Goal: Check status: Check status

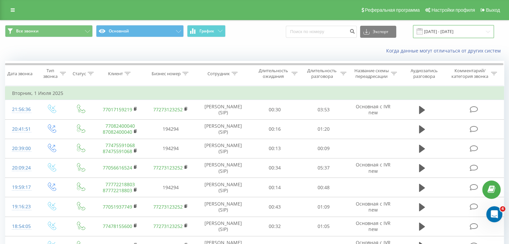
click at [451, 33] on input "[DATE] - [DATE]" at bounding box center [453, 31] width 81 height 13
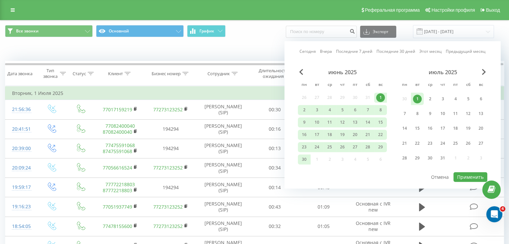
click at [484, 67] on div "[DATE] [DATE] Последние 7 дней Последние 30 дней Этот месяц Предыдущий месяц [D…" at bounding box center [392, 115] width 216 height 148
click at [482, 74] on span "Next Month" at bounding box center [484, 72] width 4 height 6
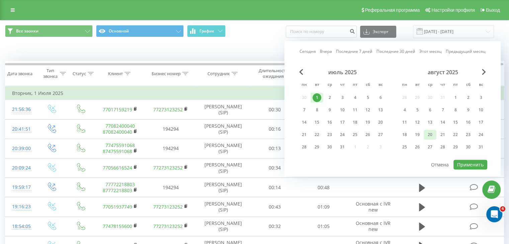
click at [430, 134] on div "20" at bounding box center [429, 134] width 9 height 9
click at [466, 163] on button "Применить" at bounding box center [470, 165] width 34 height 10
type input "[DATE] - [DATE]"
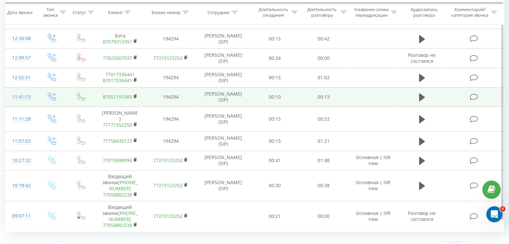
scroll to position [233, 0]
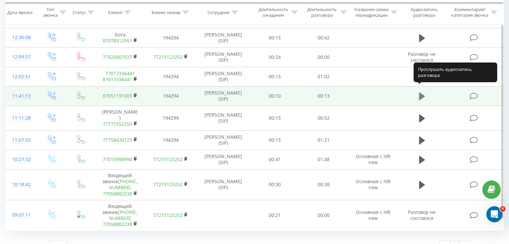
click at [419, 92] on icon at bounding box center [422, 96] width 6 height 8
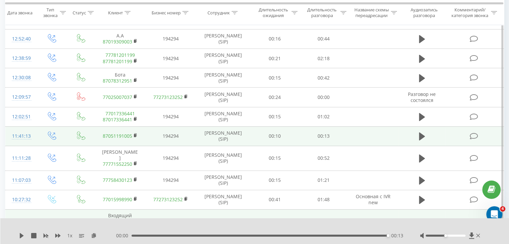
scroll to position [192, 0]
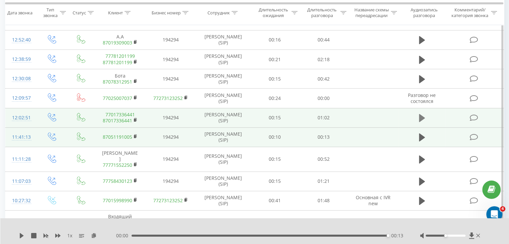
click at [422, 115] on icon at bounding box center [422, 117] width 6 height 9
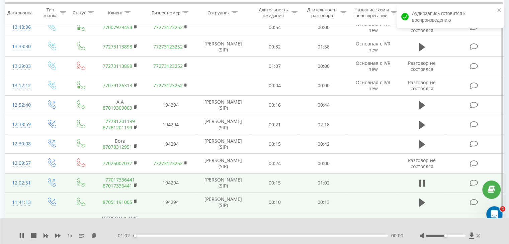
scroll to position [125, 0]
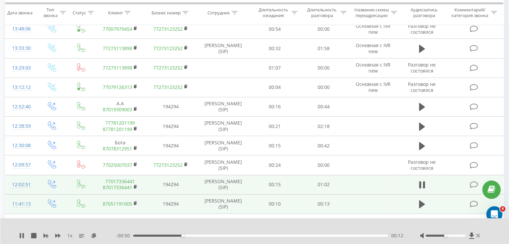
drag, startPoint x: 444, startPoint y: 237, endPoint x: 450, endPoint y: 237, distance: 5.7
click at [450, 237] on div at bounding box center [451, 235] width 62 height 7
drag, startPoint x: 446, startPoint y: 236, endPoint x: 476, endPoint y: 237, distance: 29.5
click at [476, 237] on div at bounding box center [451, 235] width 62 height 7
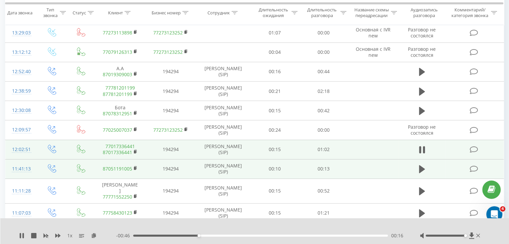
scroll to position [158, 0]
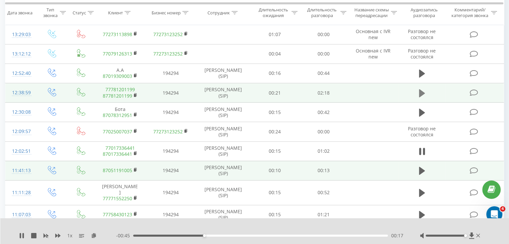
click at [426, 88] on button at bounding box center [422, 93] width 10 height 10
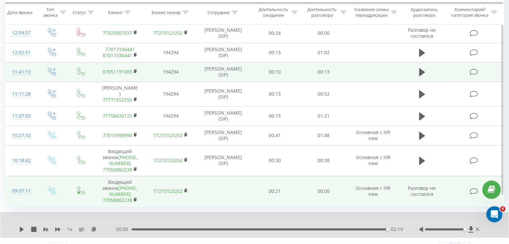
scroll to position [259, 0]
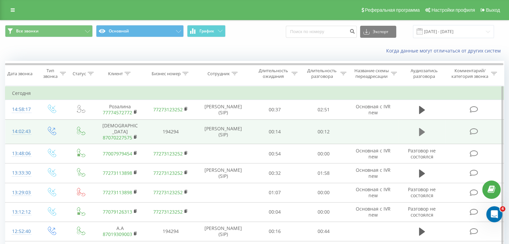
click at [417, 128] on button at bounding box center [422, 132] width 10 height 10
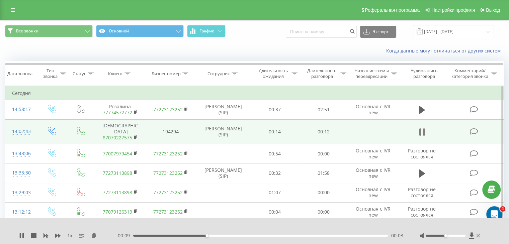
click at [423, 132] on icon at bounding box center [423, 131] width 2 height 7
